Goal: Task Accomplishment & Management: Complete application form

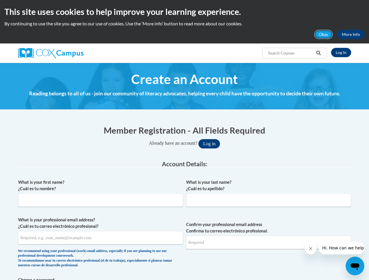
click at [323, 34] on button "Okay" at bounding box center [323, 34] width 19 height 9
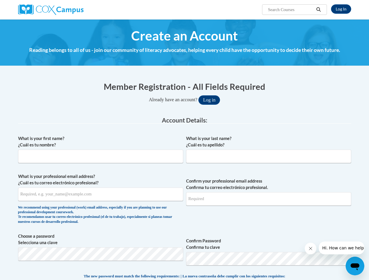
click at [318, 53] on h4 "Reading belongs to all of us - join our community of literacy advocates, helpin…" at bounding box center [184, 50] width 333 height 8
click at [100, 195] on input "What is your professional email address? ¿Cuál es tu correo electrónico profesi…" at bounding box center [100, 194] width 165 height 13
click at [268, 195] on input "Confirm your professional email address Confirma tu correo electrónico profesio…" at bounding box center [268, 198] width 165 height 13
click at [184, 244] on span "Choose a password Selecciona una clave Confirm Password Confirma tu clave" at bounding box center [184, 251] width 333 height 37
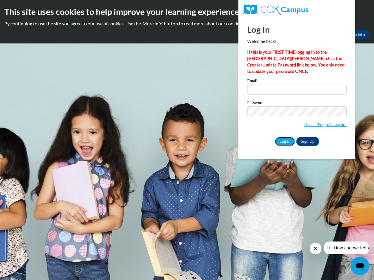
click at [284, 141] on input "Log In" at bounding box center [284, 141] width 20 height 9
click at [315, 249] on icon "Close message from company" at bounding box center [314, 248] width 3 height 3
click at [346, 248] on span "Hi. How can we help?" at bounding box center [349, 248] width 44 height 5
